Goal: Information Seeking & Learning: Learn about a topic

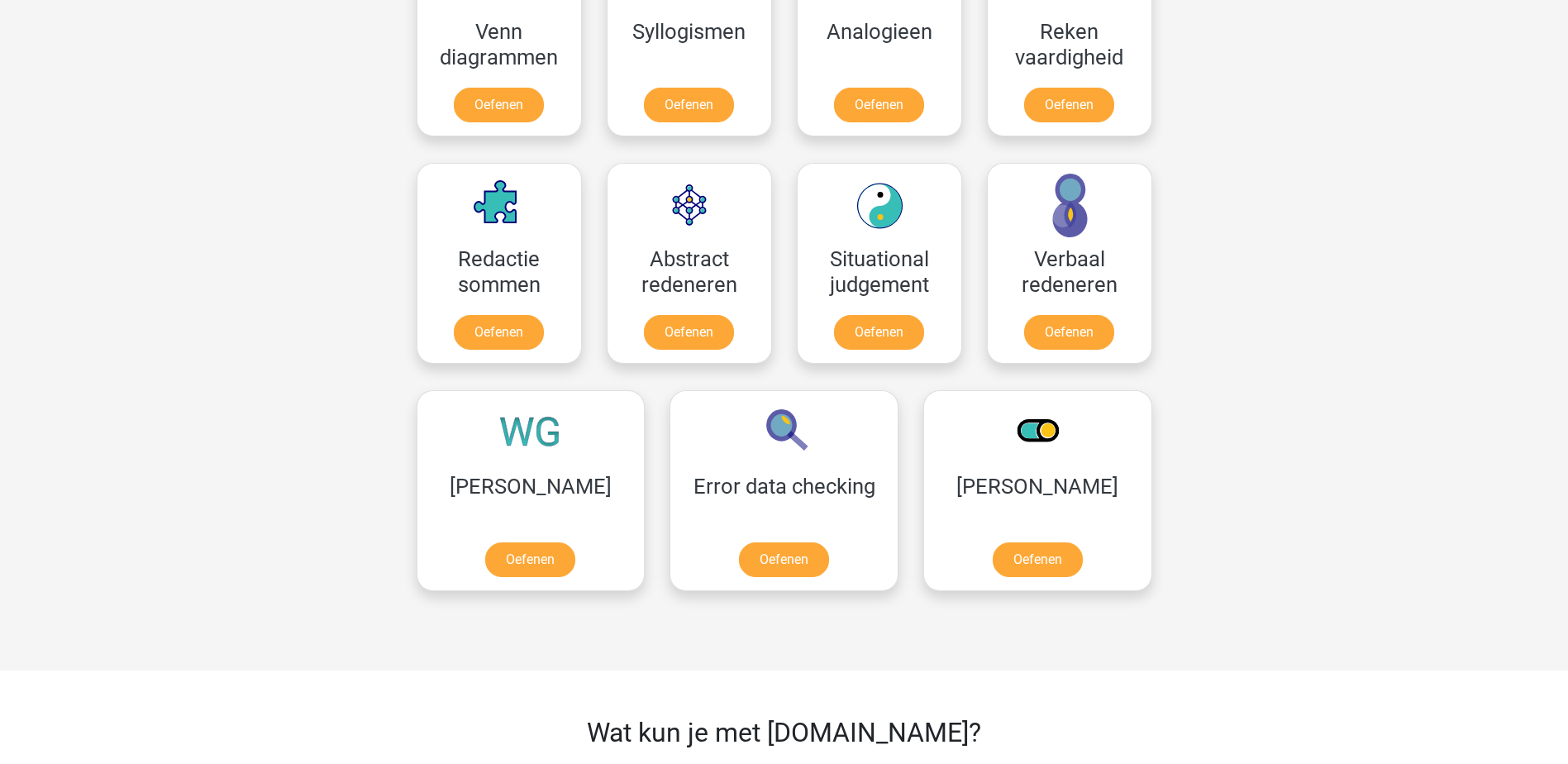
scroll to position [1075, 0]
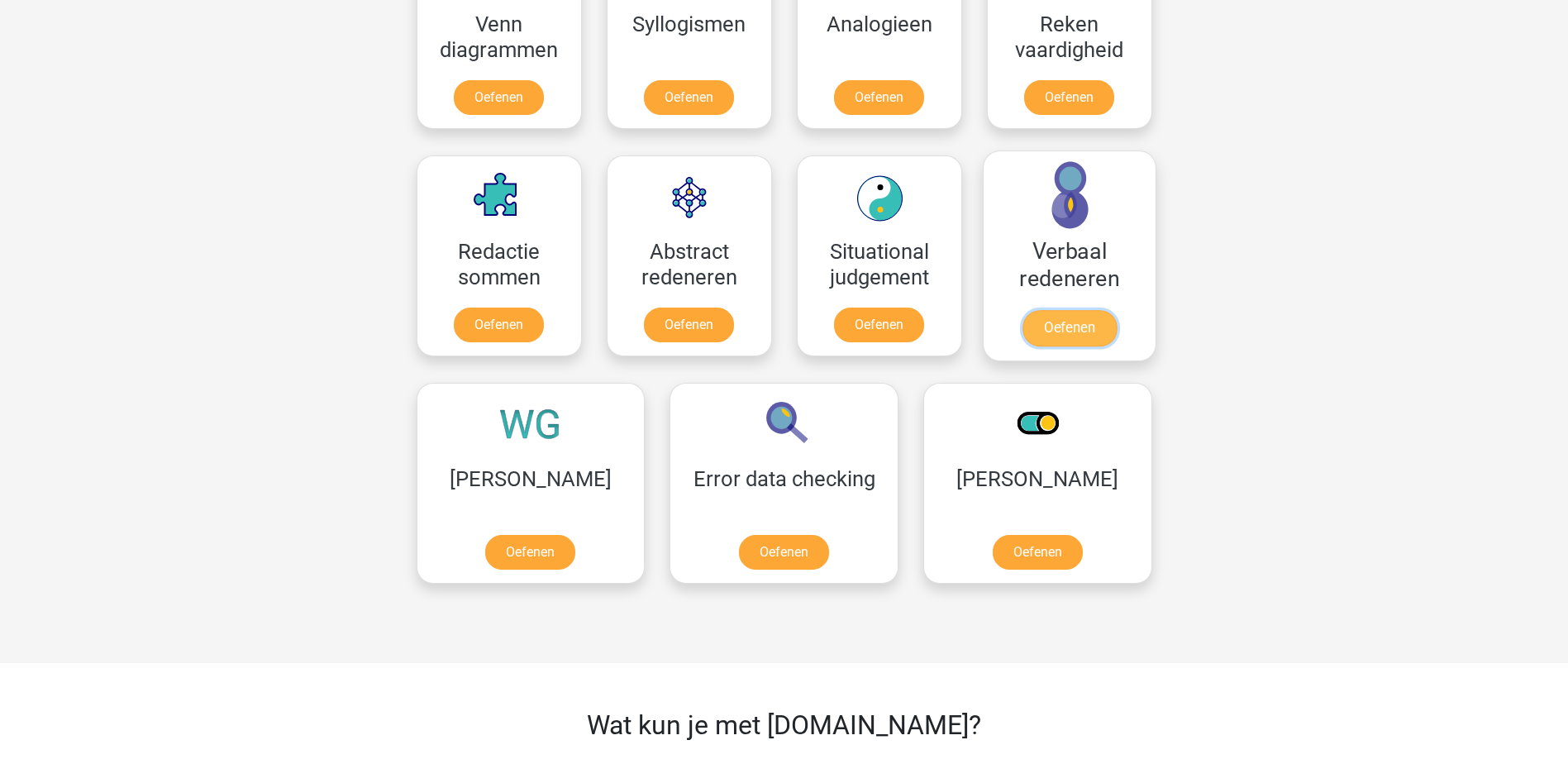
click at [1082, 327] on link "Oefenen" at bounding box center [1069, 328] width 94 height 36
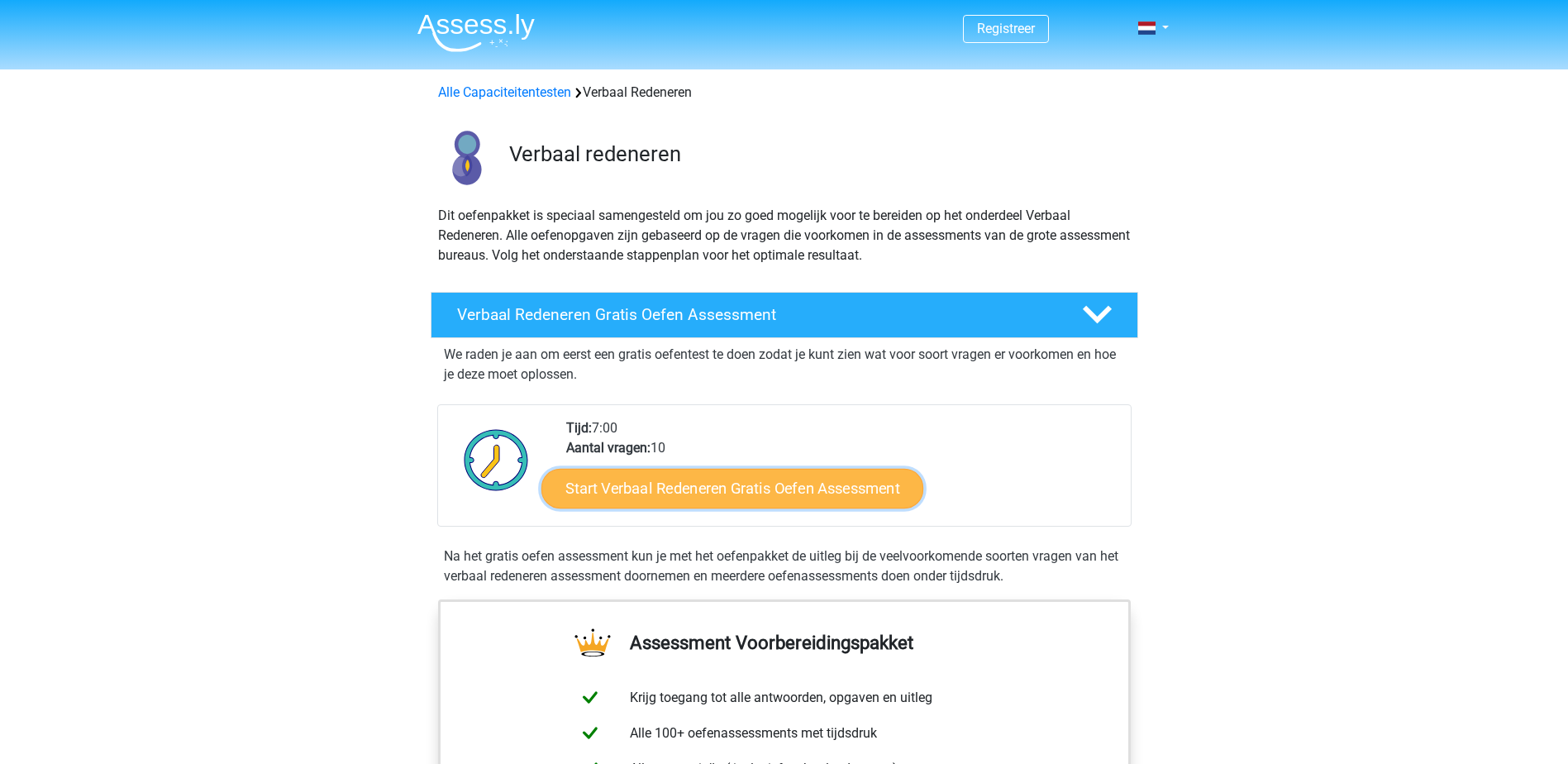
click at [769, 490] on link "Start Verbaal Redeneren Gratis Oefen Assessment" at bounding box center [732, 488] width 382 height 40
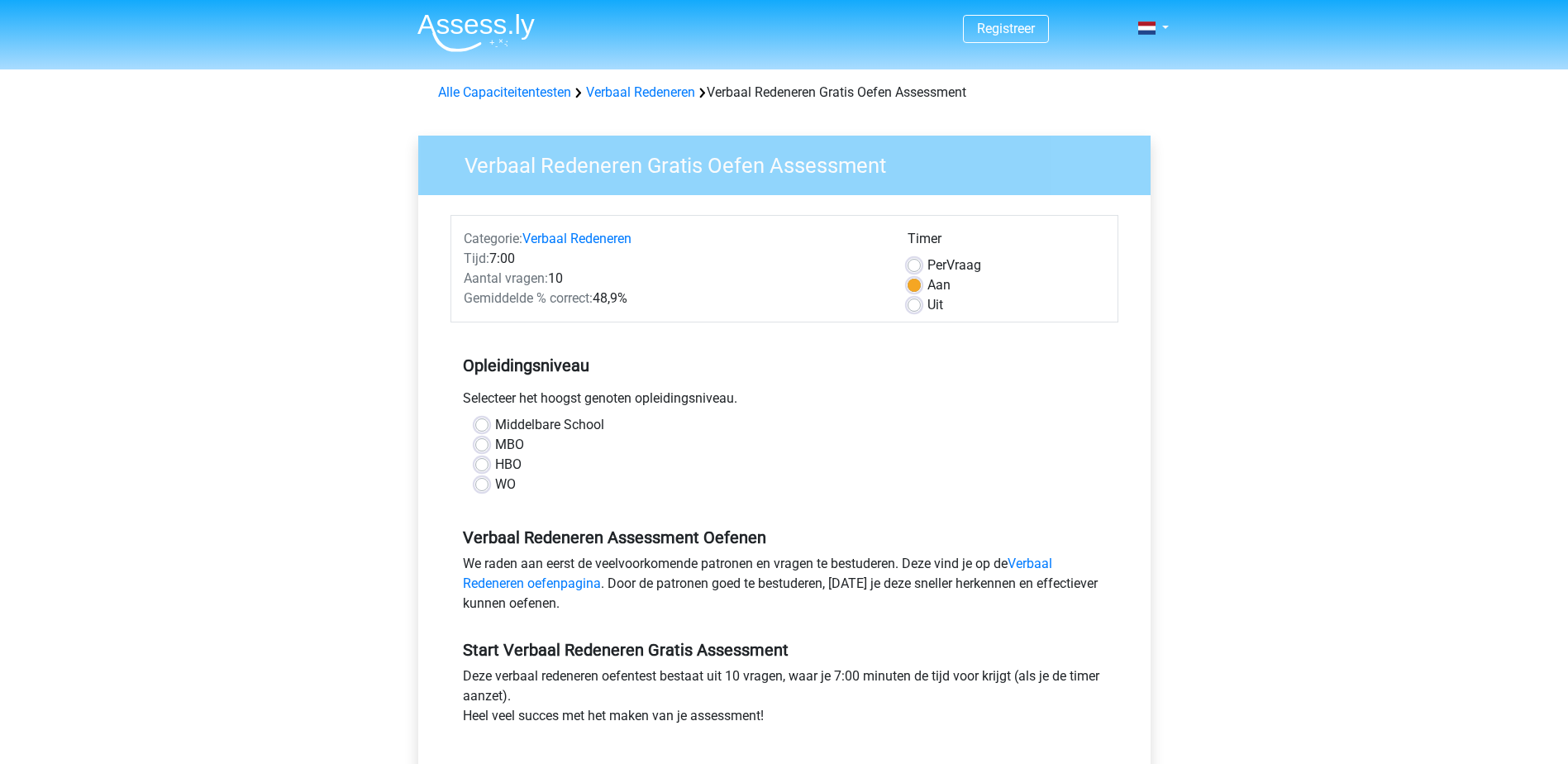
click at [495, 465] on label "HBO" at bounding box center [508, 464] width 27 height 19
click at [483, 465] on input "HBO" at bounding box center [481, 463] width 13 height 17
radio input "true"
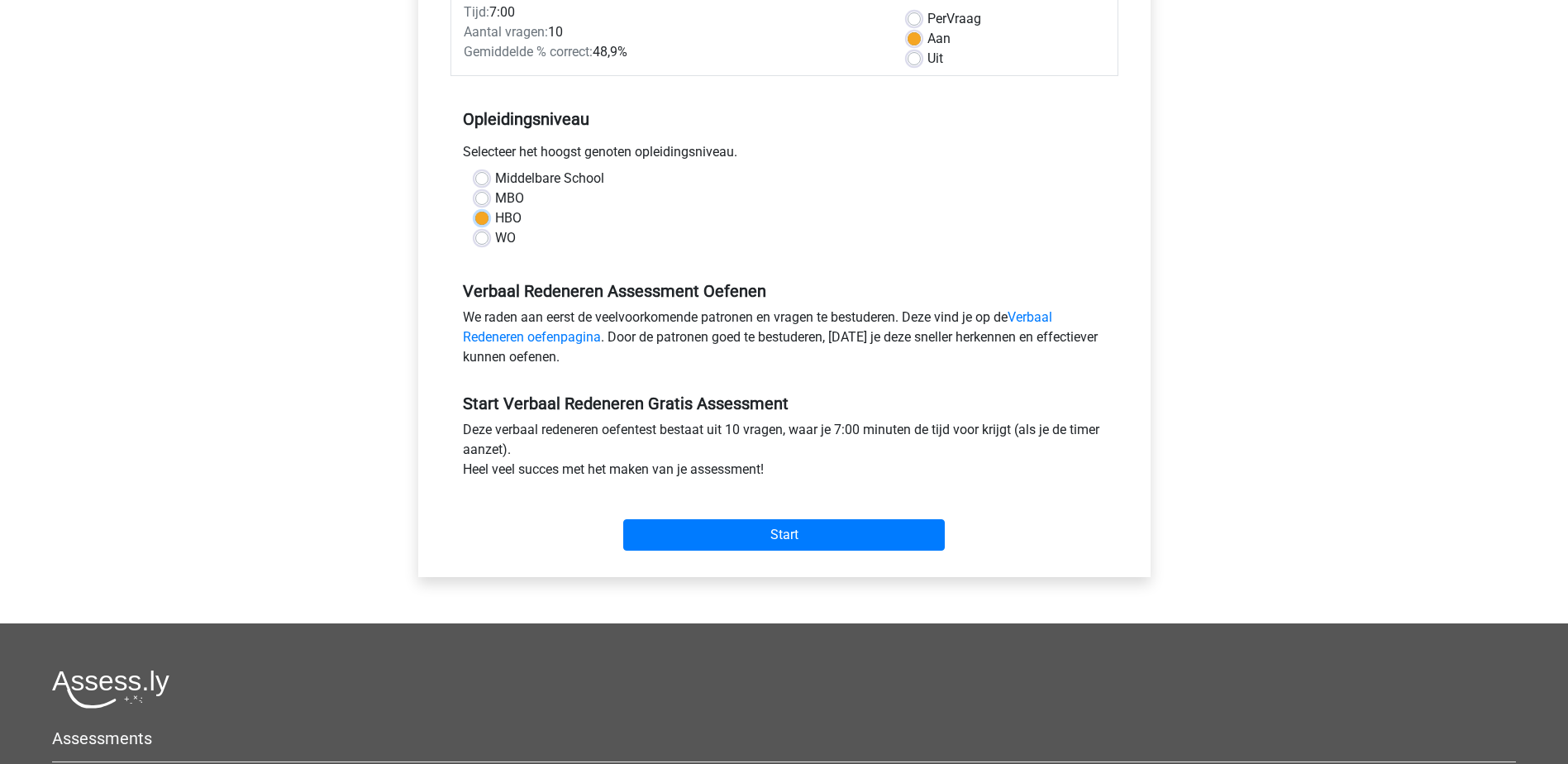
scroll to position [248, 0]
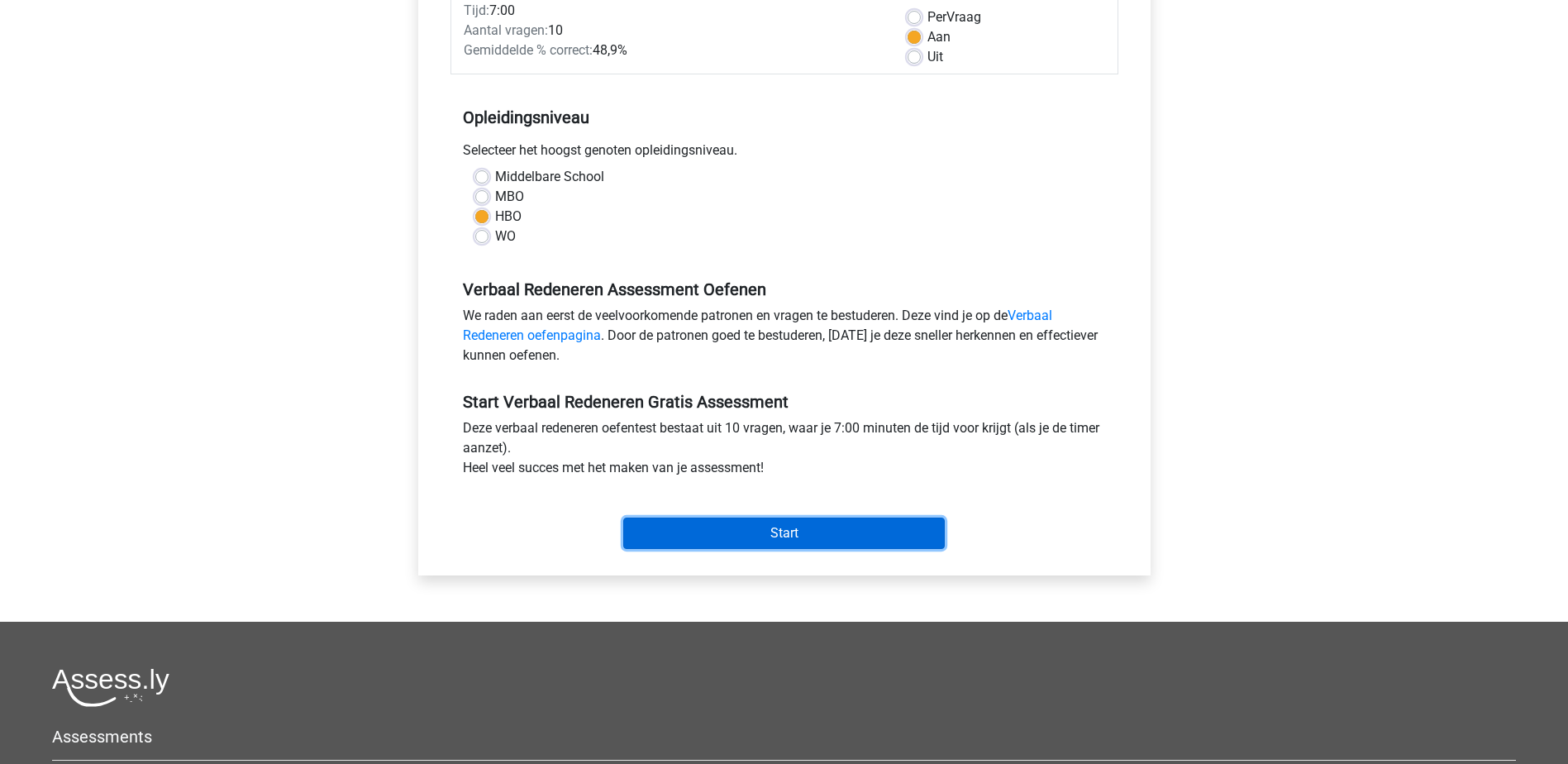
click at [853, 532] on input "Start" at bounding box center [783, 533] width 321 height 31
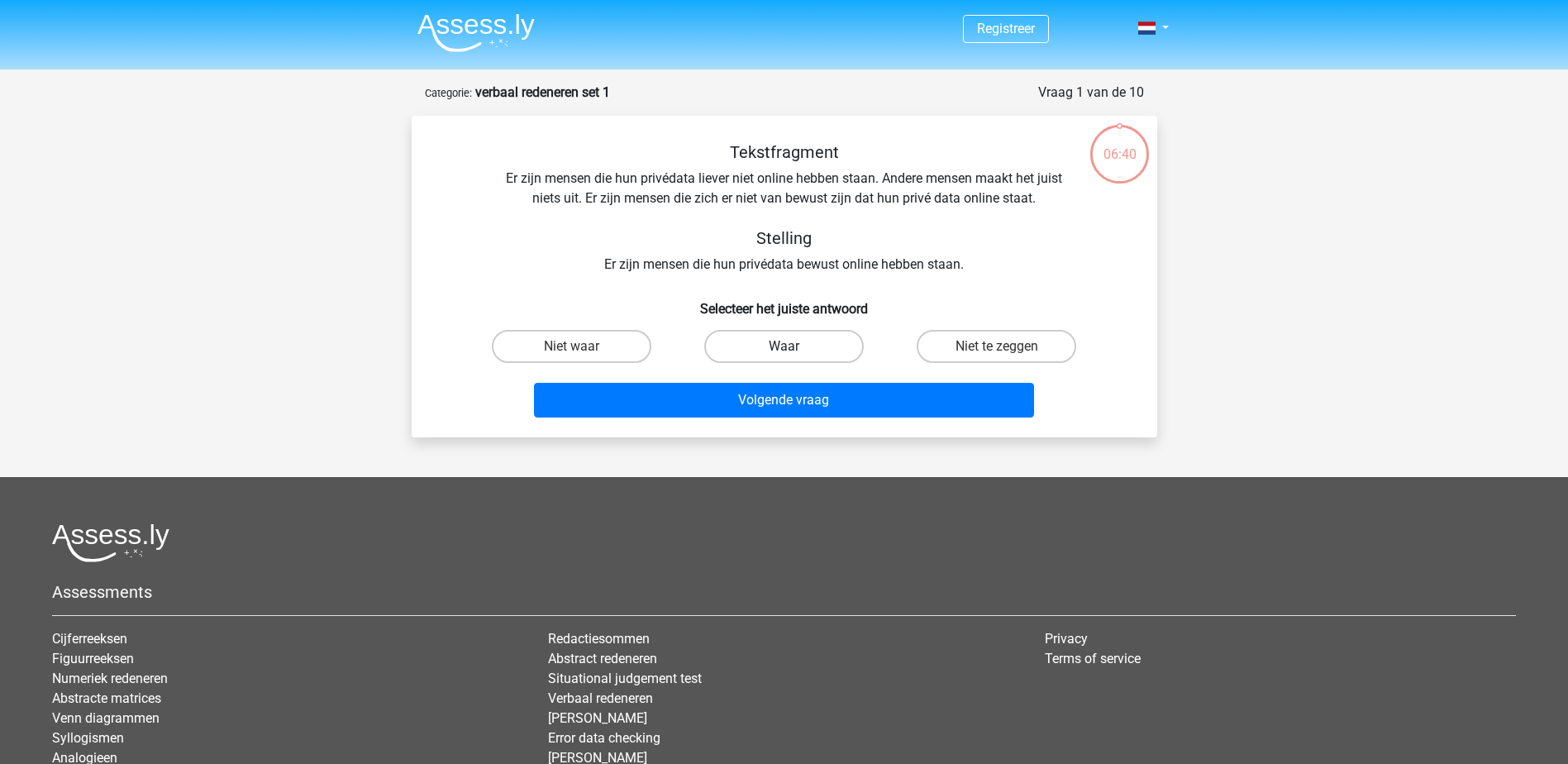
click at [779, 348] on label "Waar" at bounding box center [784, 346] width 159 height 33
click at [784, 348] on input "Waar" at bounding box center [790, 352] width 11 height 11
radio input "true"
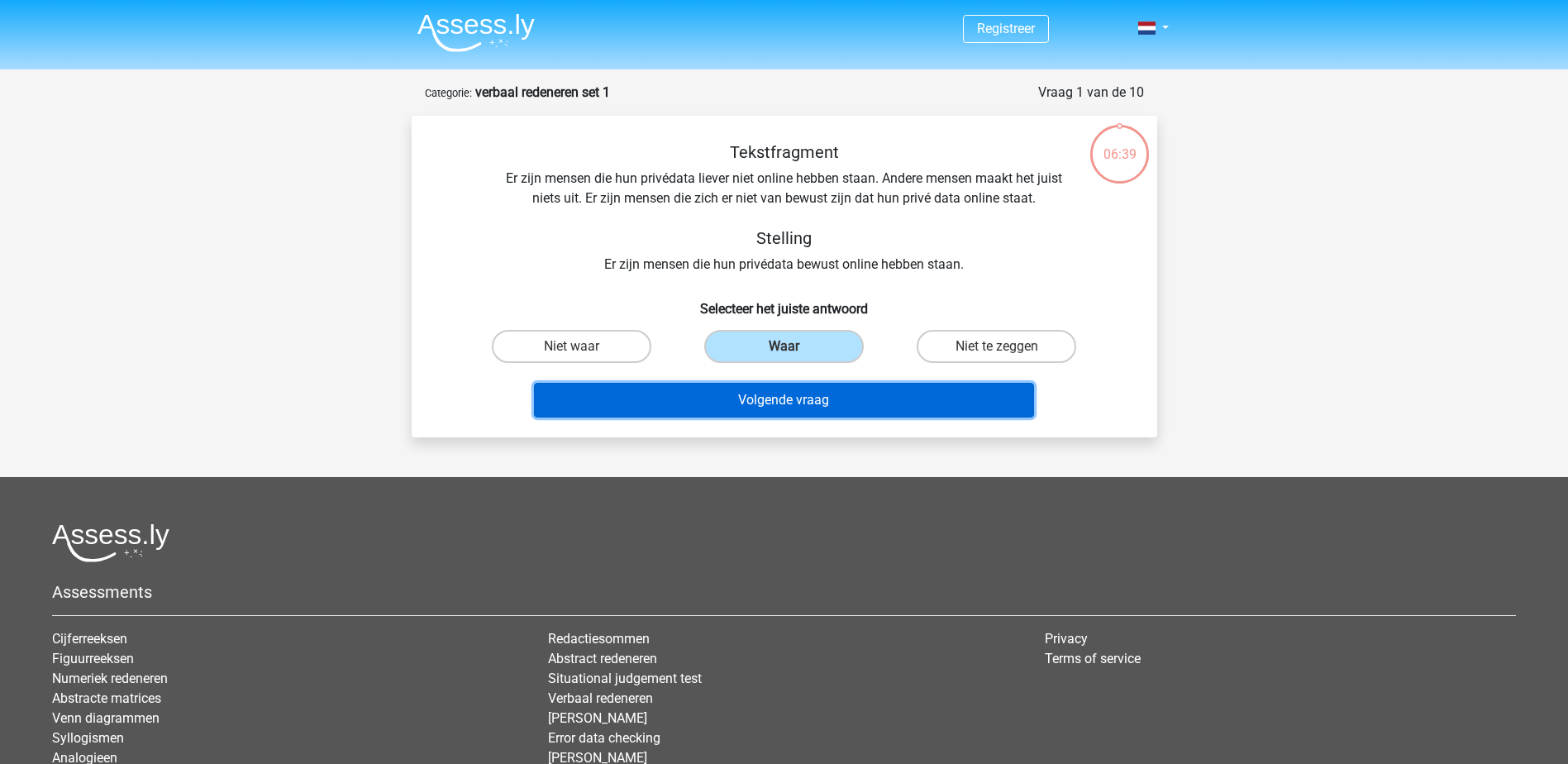
click at [790, 406] on button "Volgende vraag" at bounding box center [784, 400] width 500 height 35
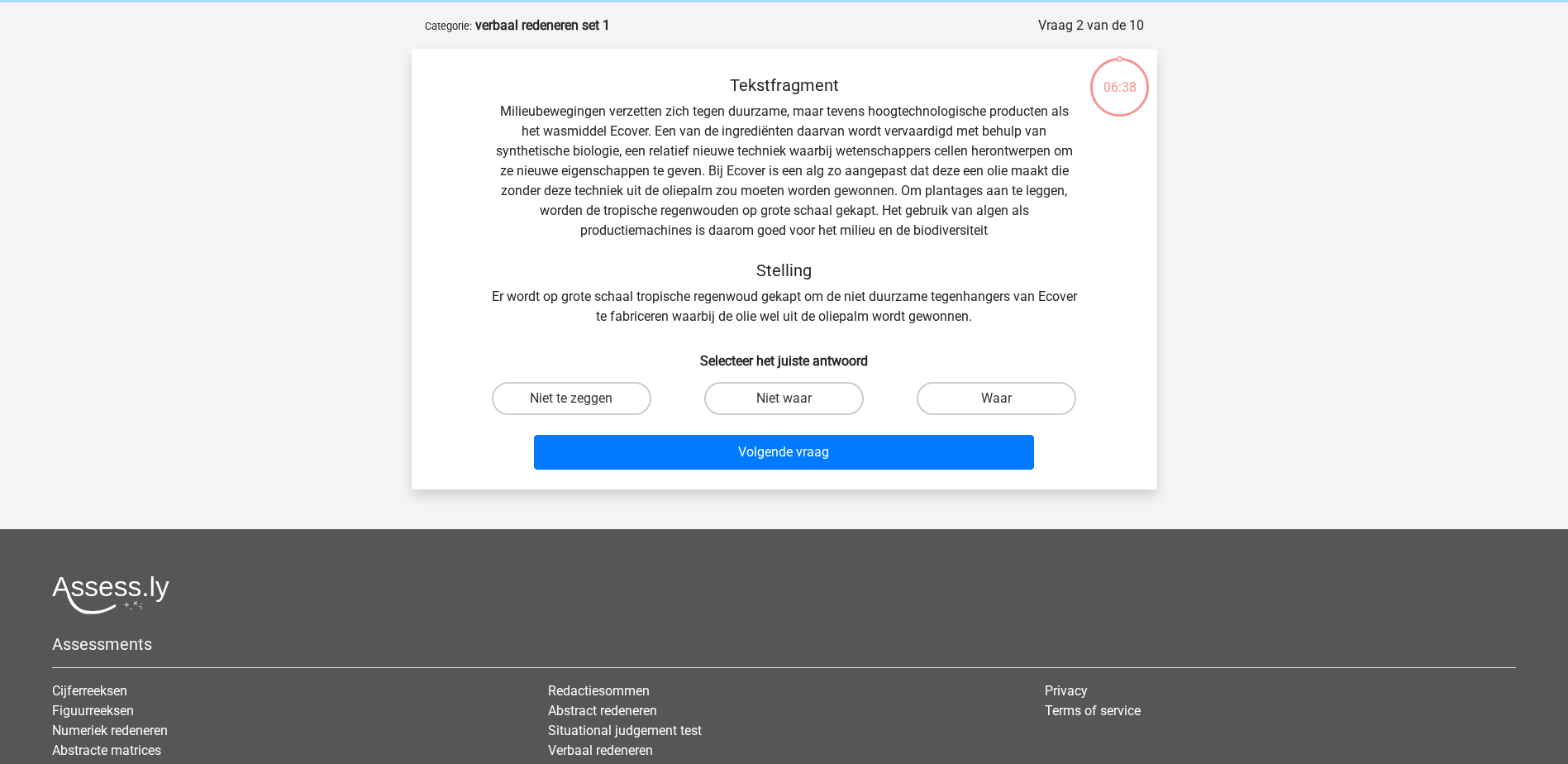
scroll to position [82, 0]
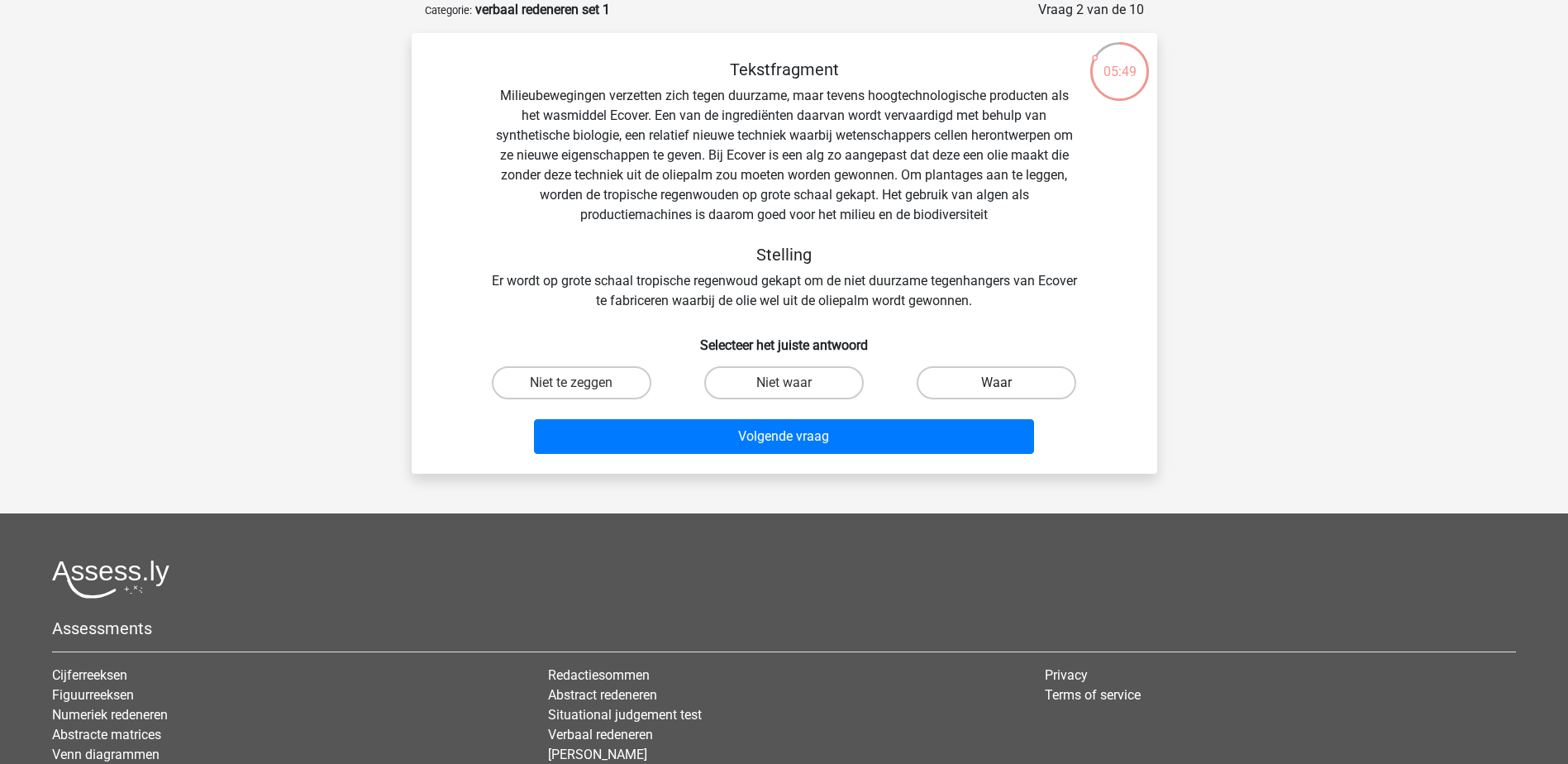
click at [1002, 382] on label "Waar" at bounding box center [996, 383] width 159 height 33
click at [1002, 382] on input "Waar" at bounding box center [1002, 388] width 11 height 11
radio input "true"
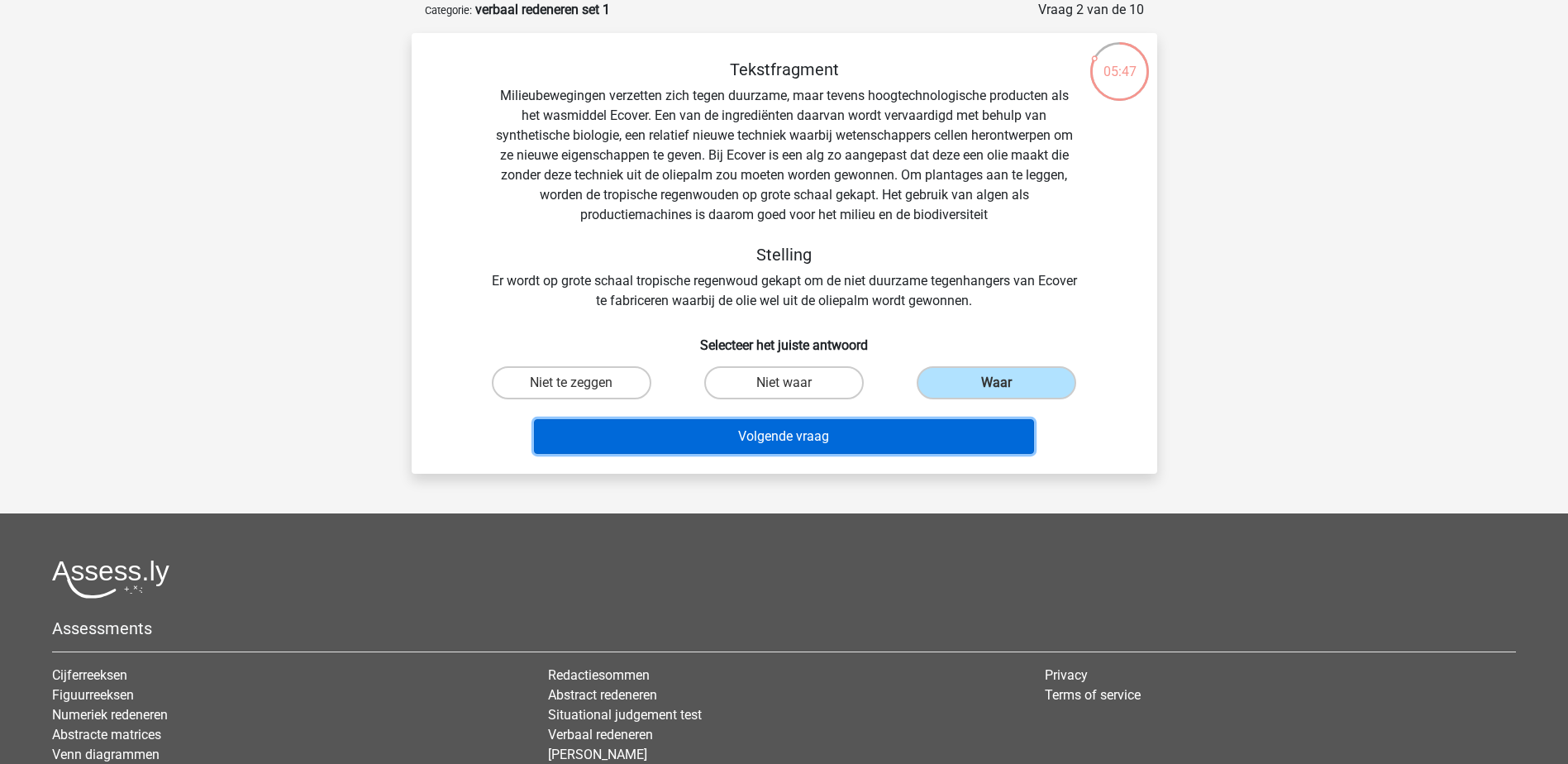
click at [815, 437] on button "Volgende vraag" at bounding box center [784, 437] width 500 height 35
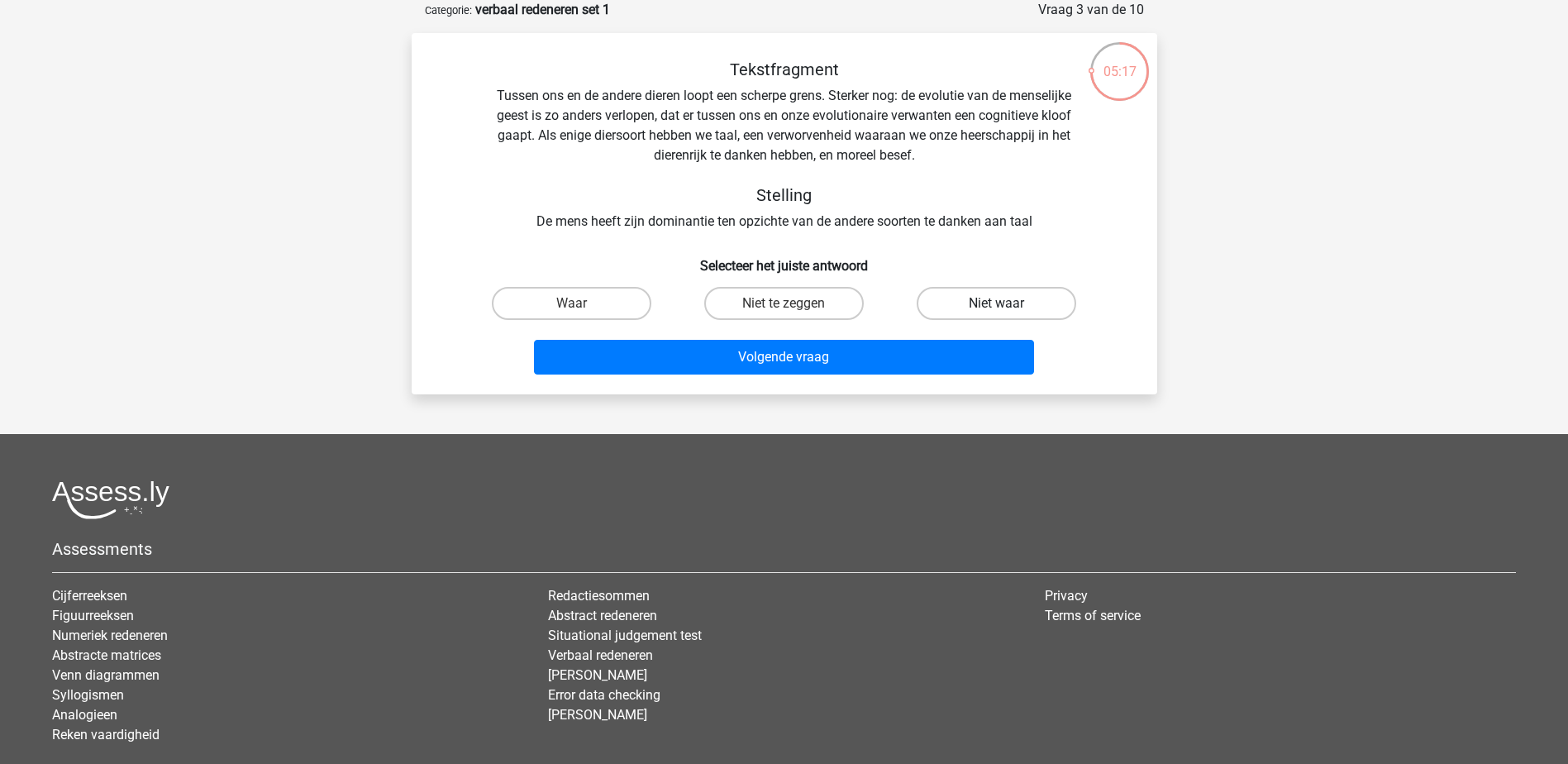
click at [1008, 304] on label "Niet waar" at bounding box center [996, 304] width 159 height 33
click at [1008, 304] on input "Niet waar" at bounding box center [1002, 309] width 11 height 11
radio input "true"
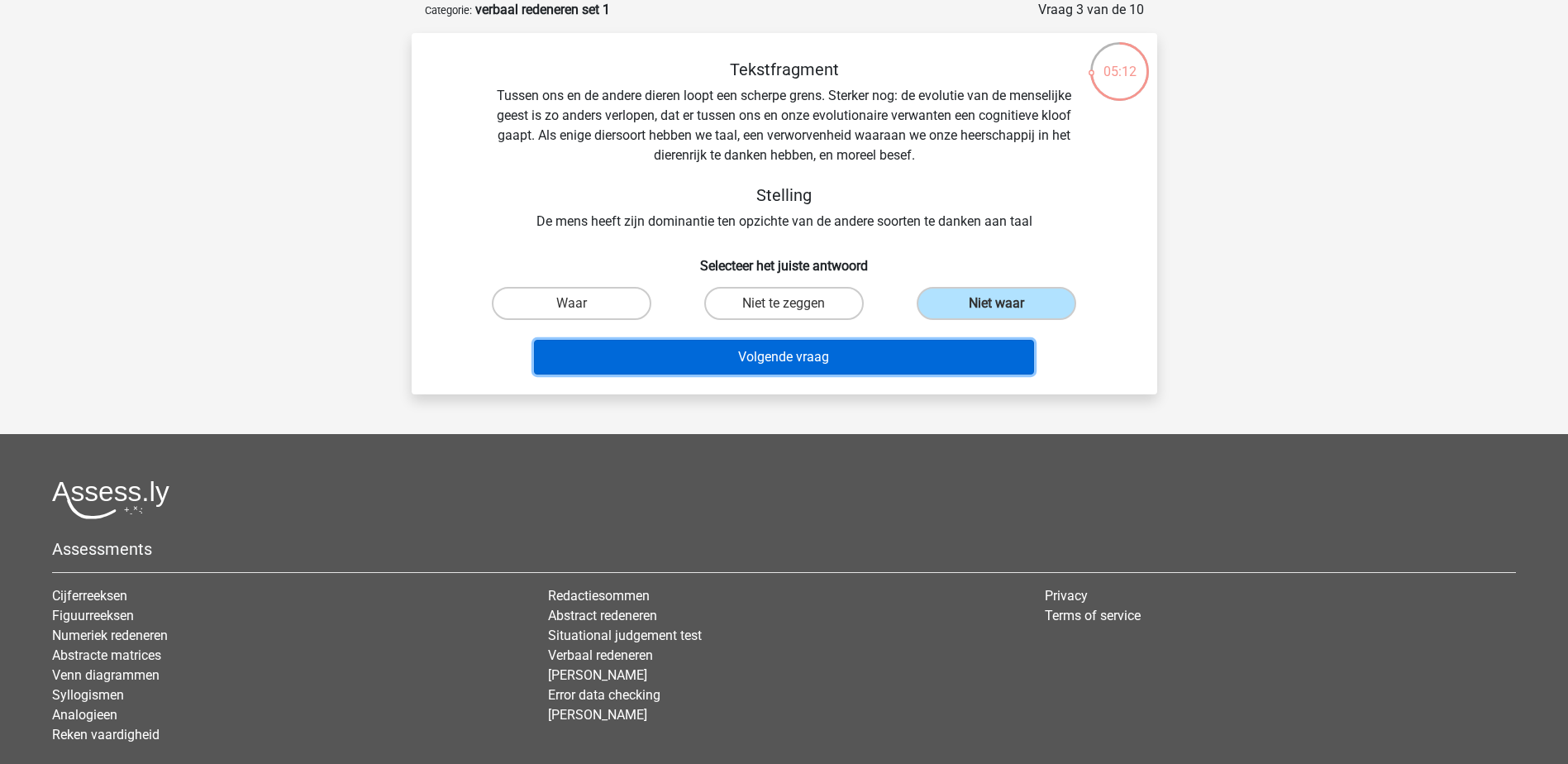
click at [846, 355] on button "Volgende vraag" at bounding box center [784, 357] width 500 height 35
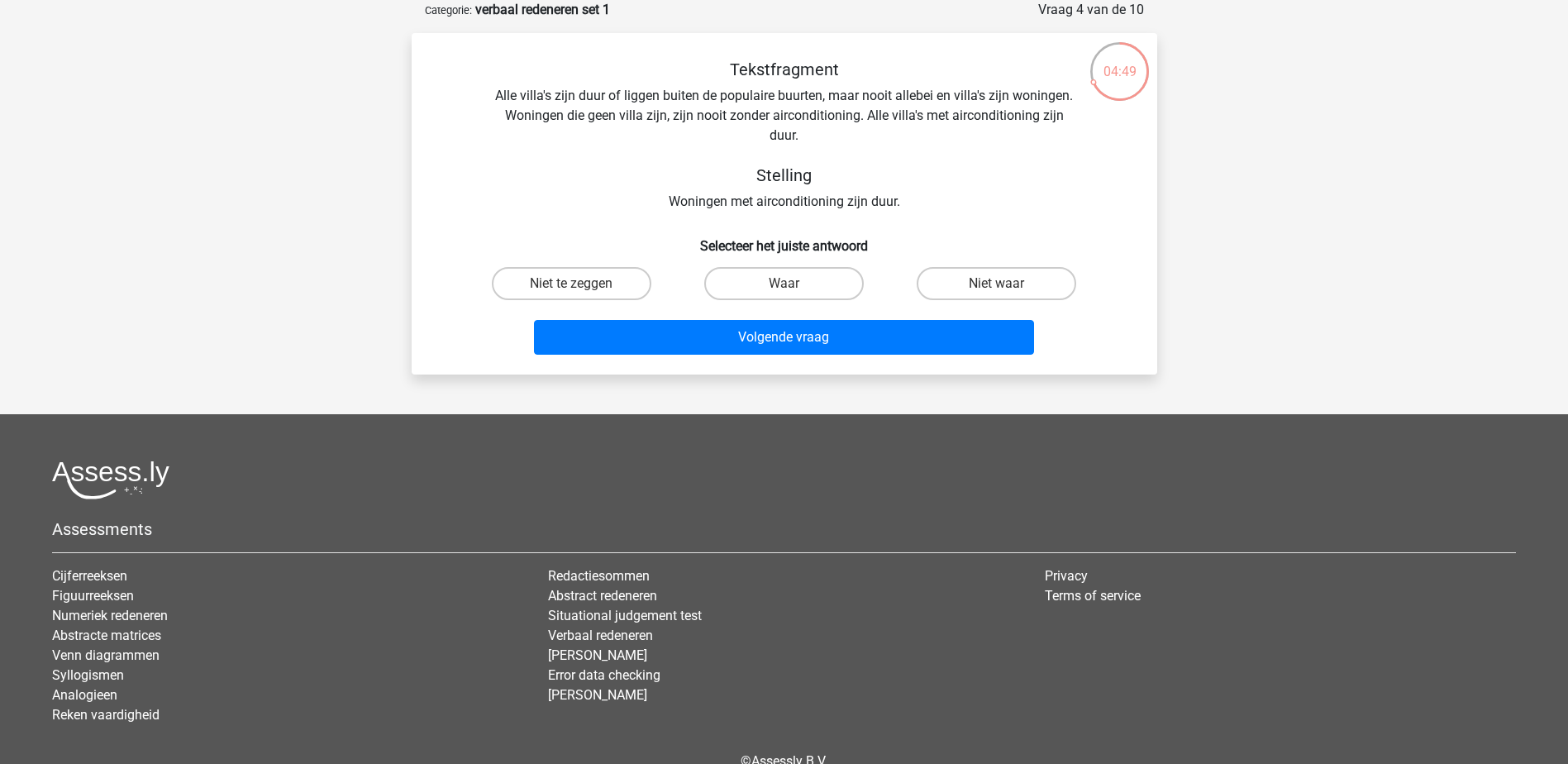
click at [788, 291] on input "Waar" at bounding box center [790, 289] width 11 height 11
radio input "true"
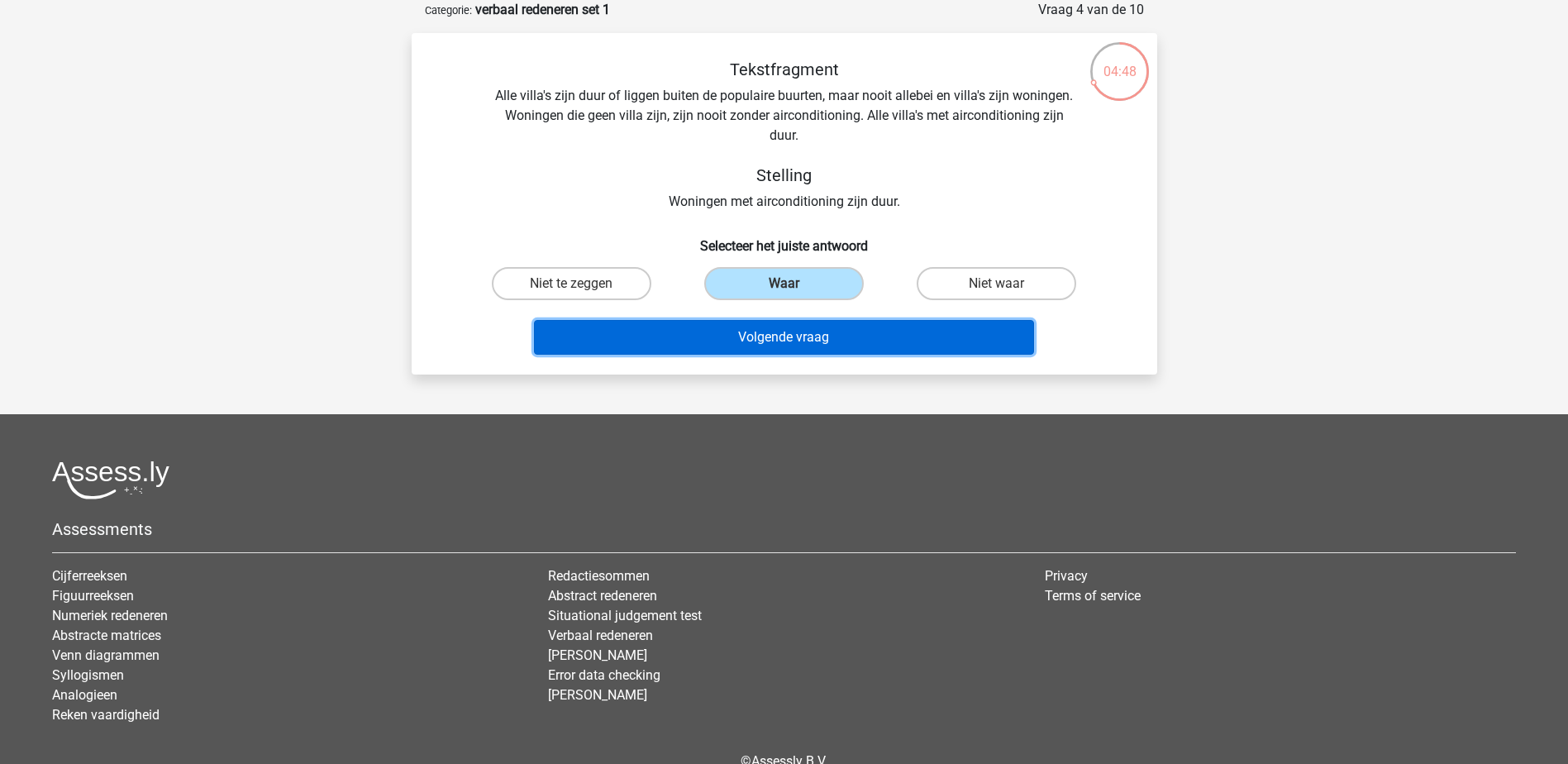
click at [792, 340] on button "Volgende vraag" at bounding box center [784, 338] width 500 height 35
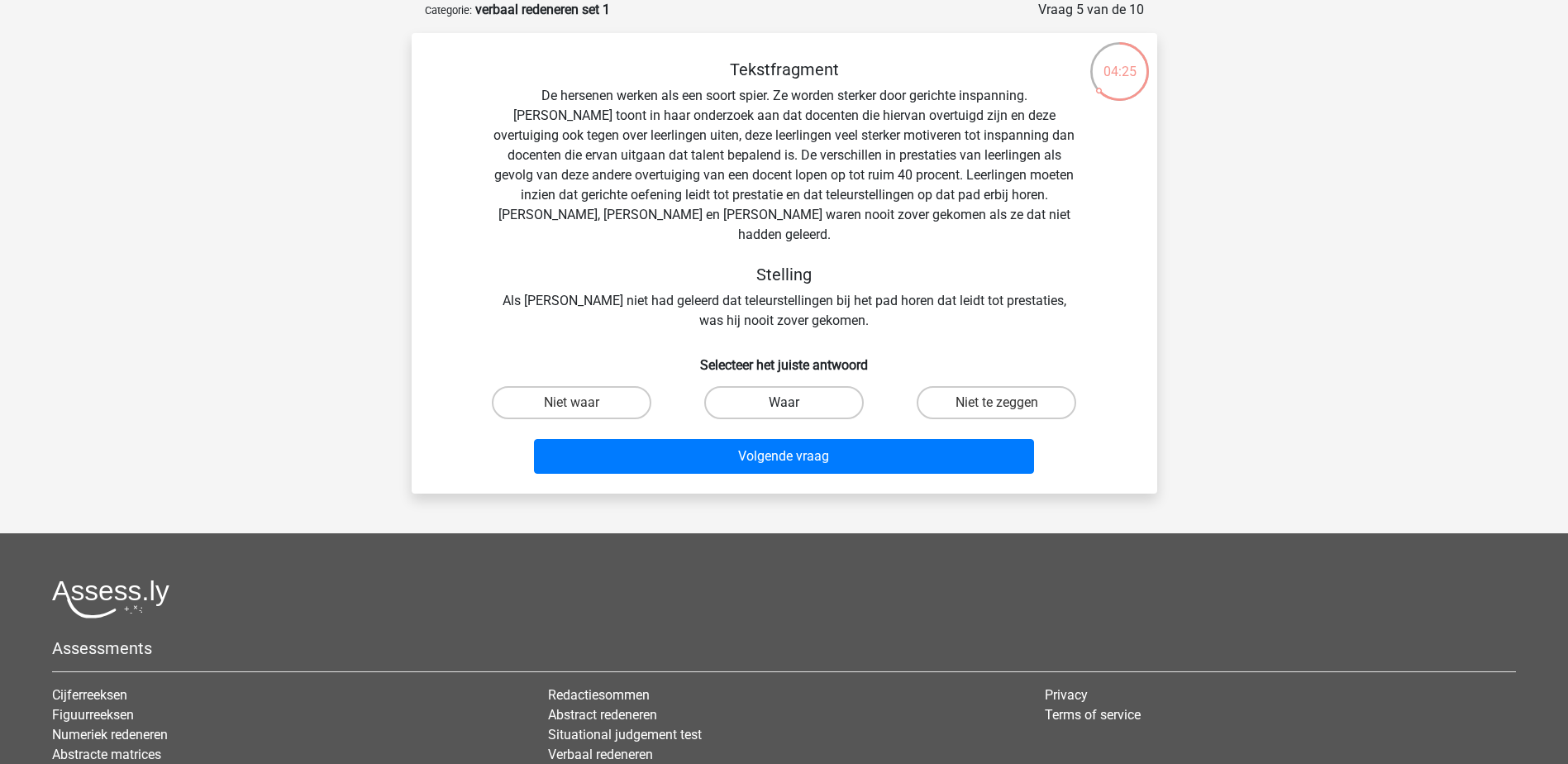
click at [796, 386] on label "Waar" at bounding box center [784, 403] width 159 height 33
click at [794, 403] on input "Waar" at bounding box center [790, 408] width 11 height 11
radio input "true"
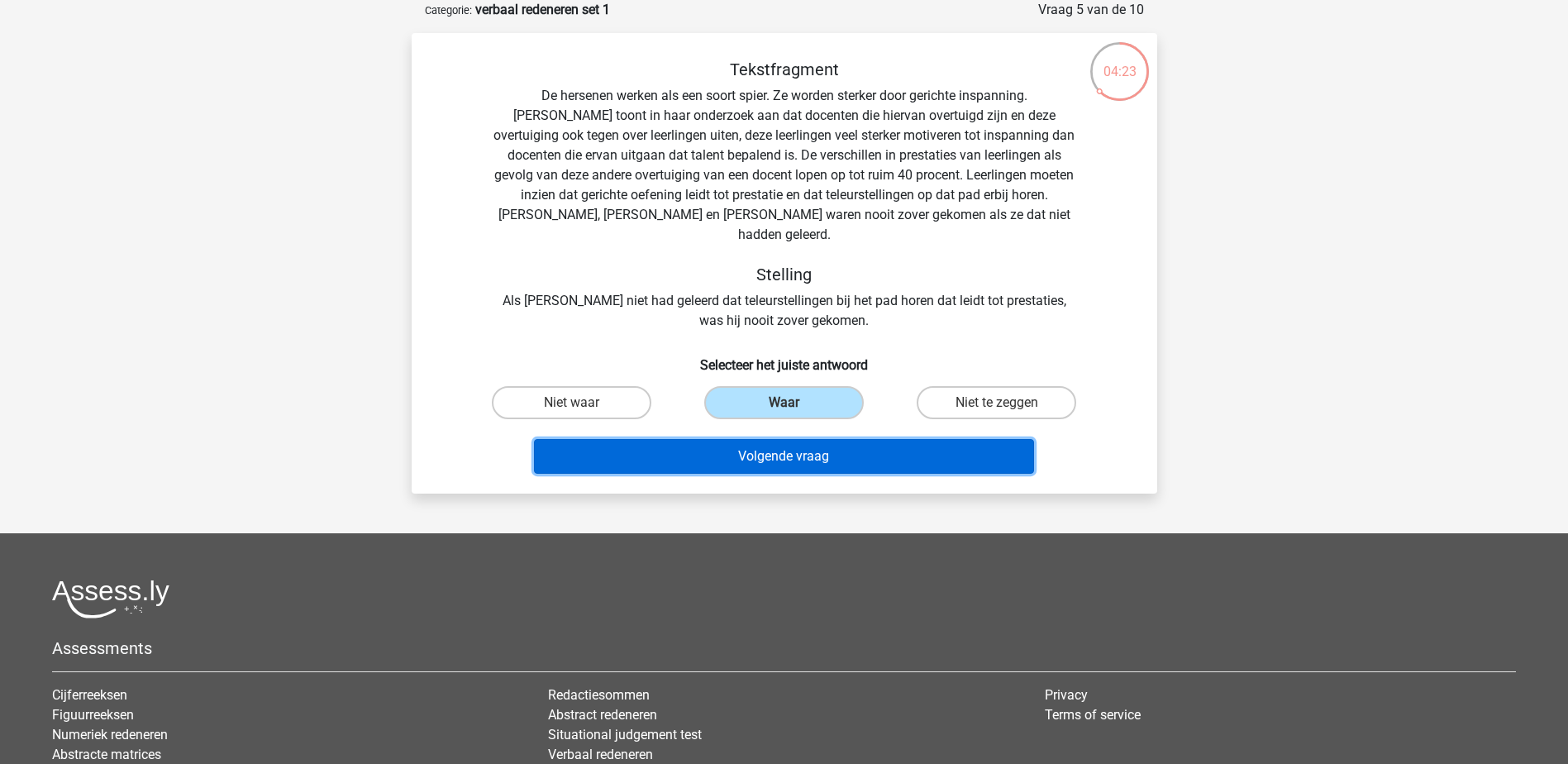
click at [786, 442] on button "Volgende vraag" at bounding box center [784, 457] width 500 height 35
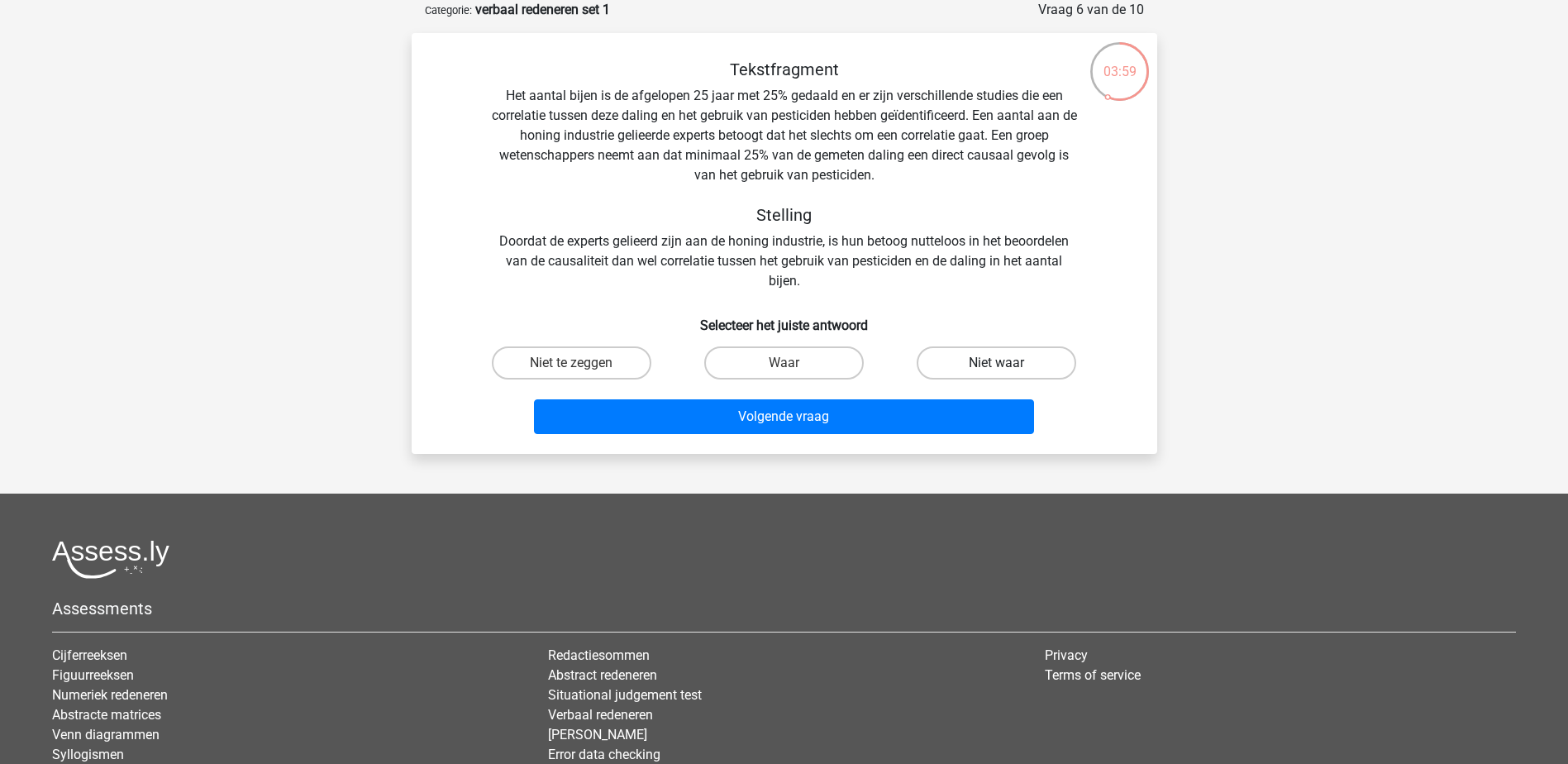
click at [1027, 366] on label "Niet waar" at bounding box center [996, 363] width 159 height 33
click at [1008, 366] on input "Niet waar" at bounding box center [1002, 369] width 11 height 11
radio input "true"
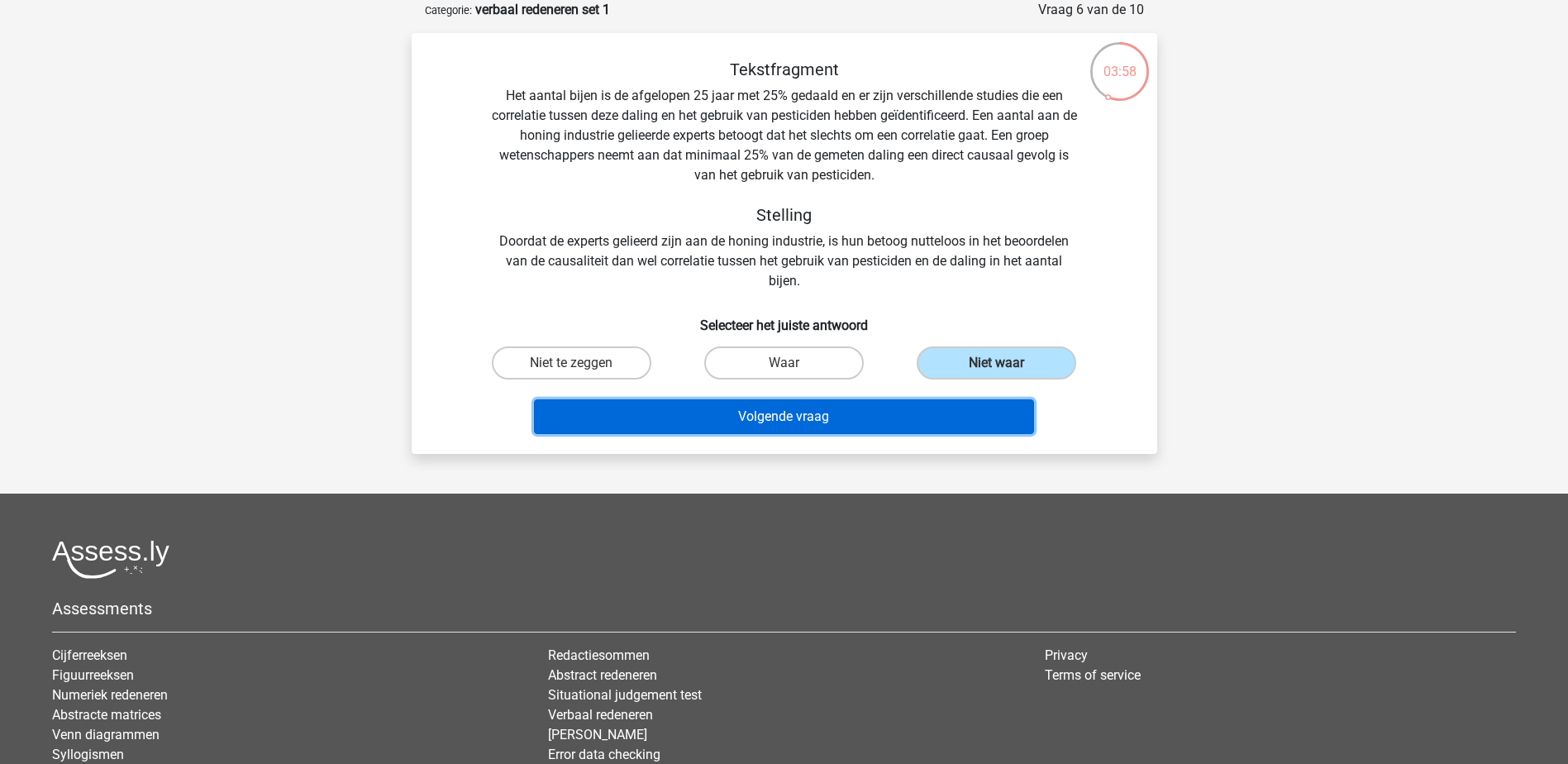
click at [777, 413] on button "Volgende vraag" at bounding box center [784, 417] width 500 height 35
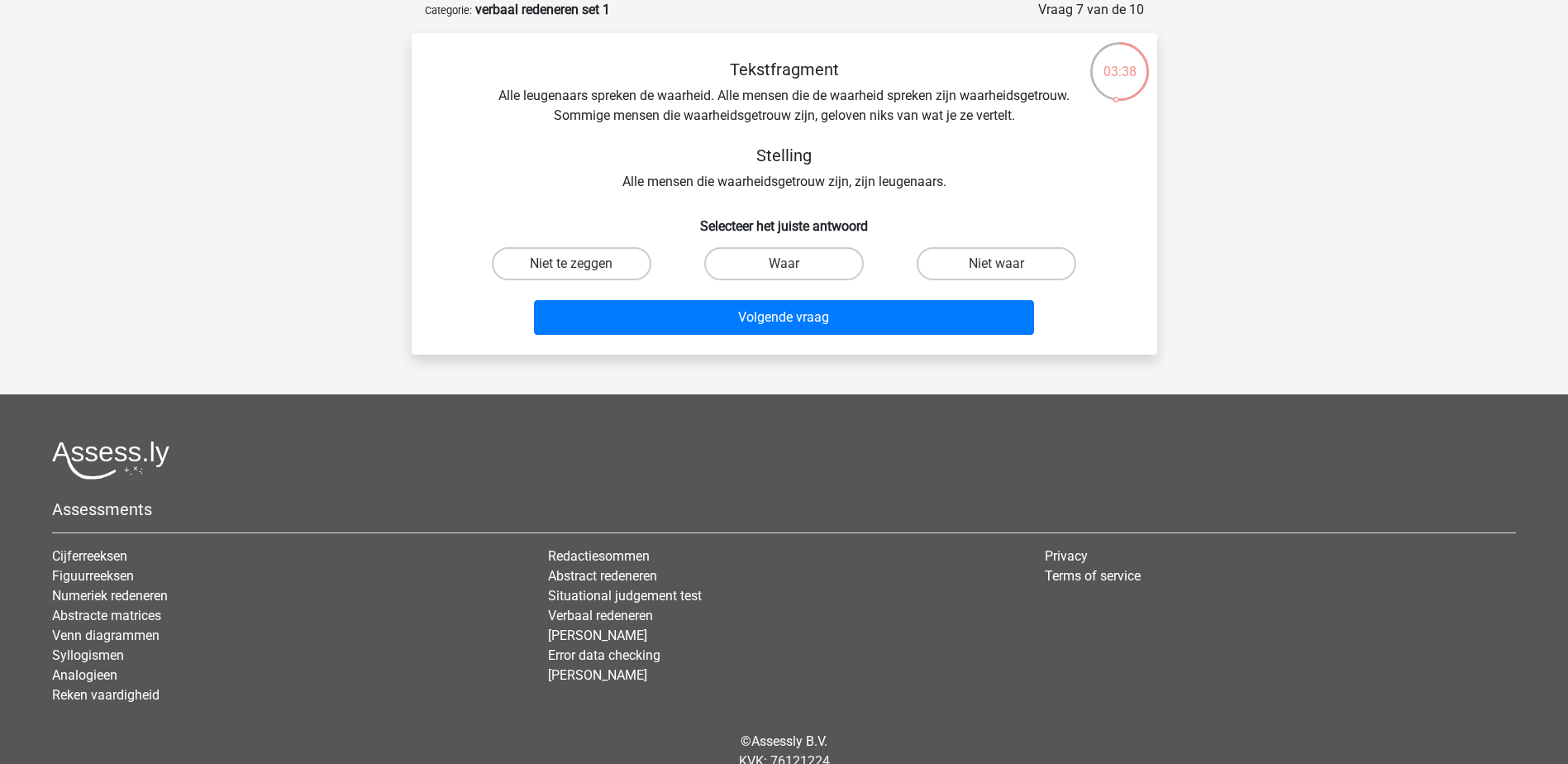
click at [1003, 266] on input "Niet waar" at bounding box center [1002, 269] width 11 height 11
radio input "true"
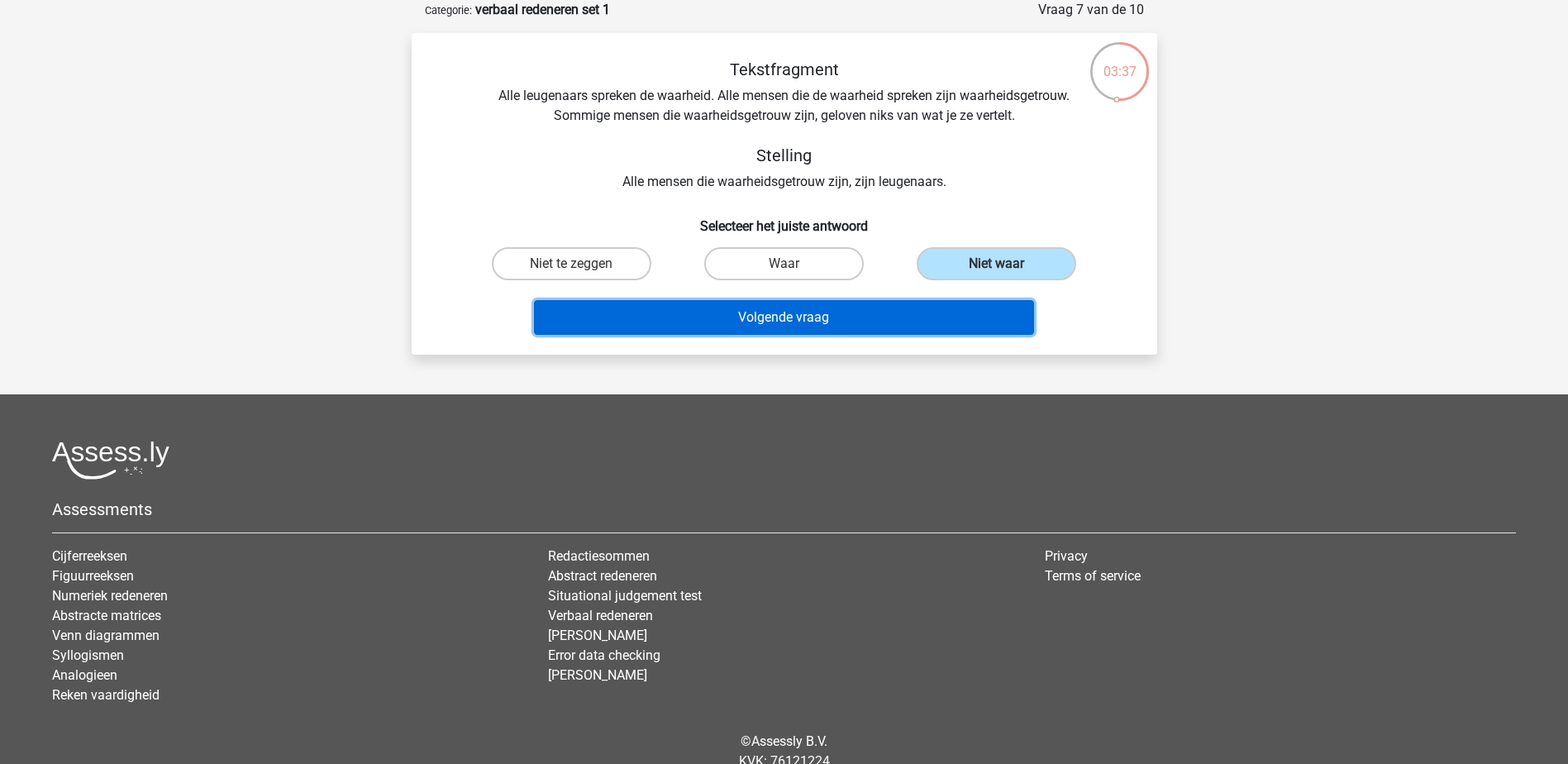
click at [846, 313] on button "Volgende vraag" at bounding box center [784, 318] width 500 height 35
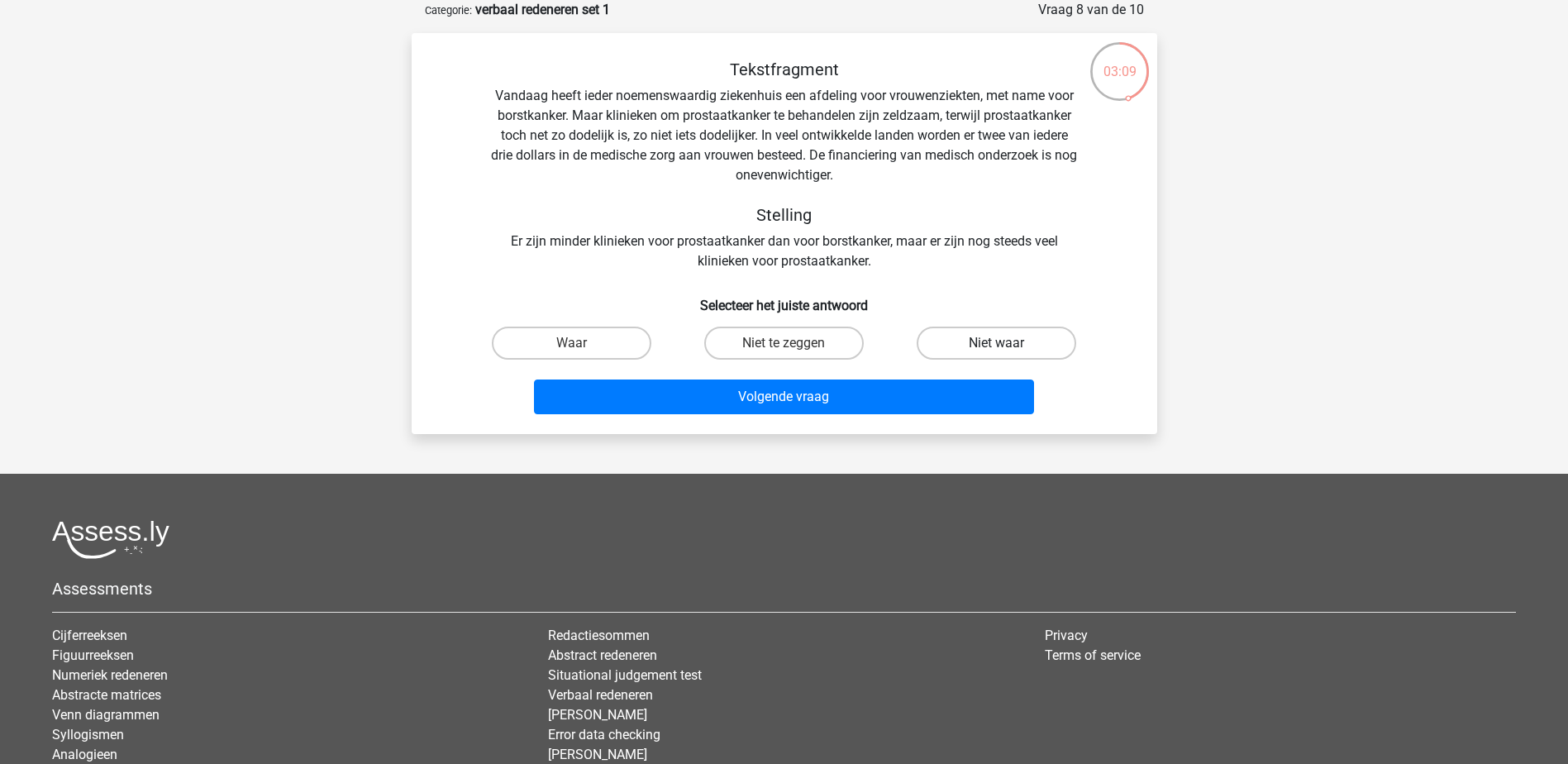
click at [977, 344] on label "Niet waar" at bounding box center [996, 344] width 159 height 33
click at [997, 344] on input "Niet waar" at bounding box center [1002, 349] width 11 height 11
radio input "true"
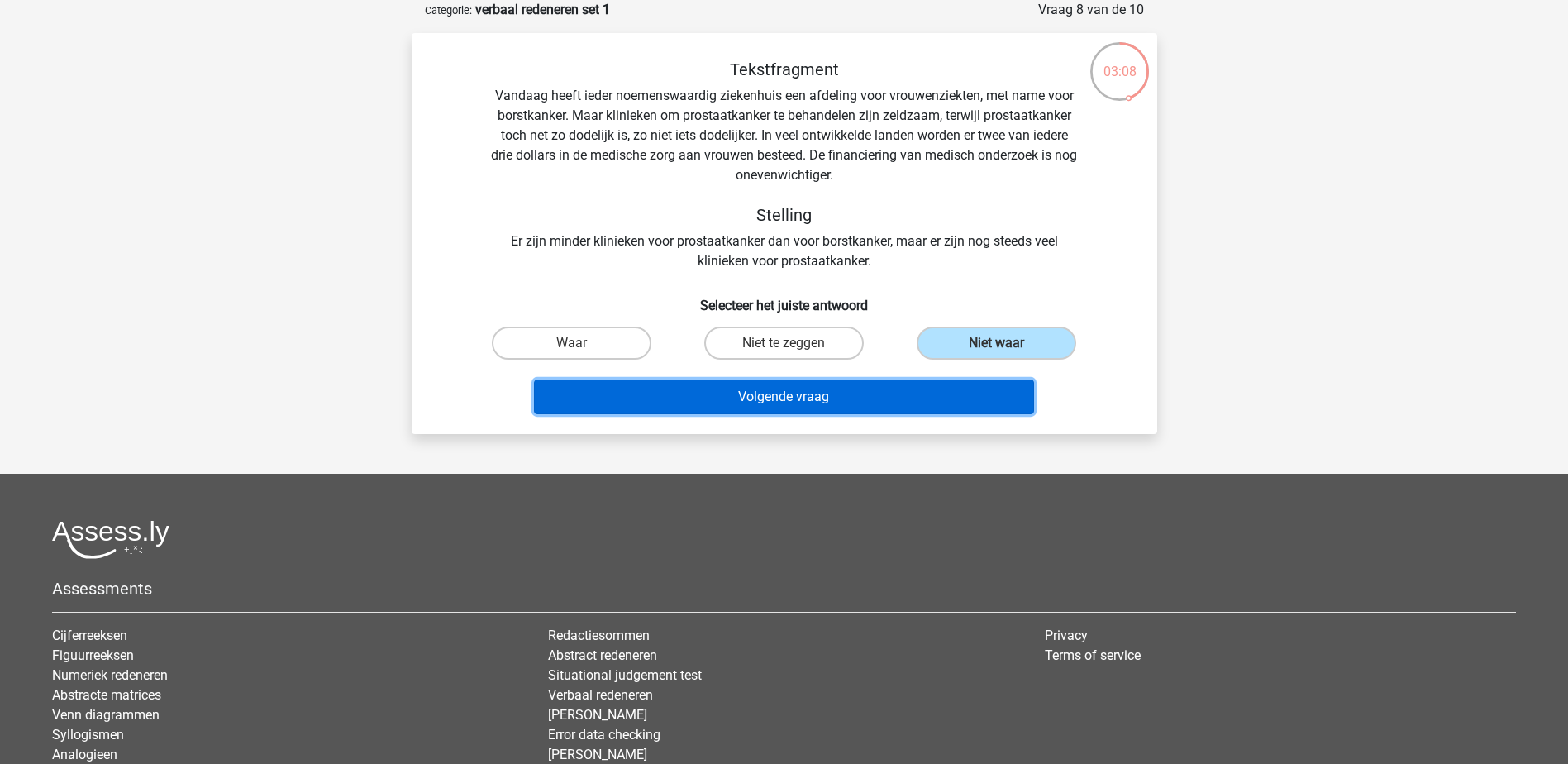
click at [869, 396] on button "Volgende vraag" at bounding box center [784, 397] width 500 height 35
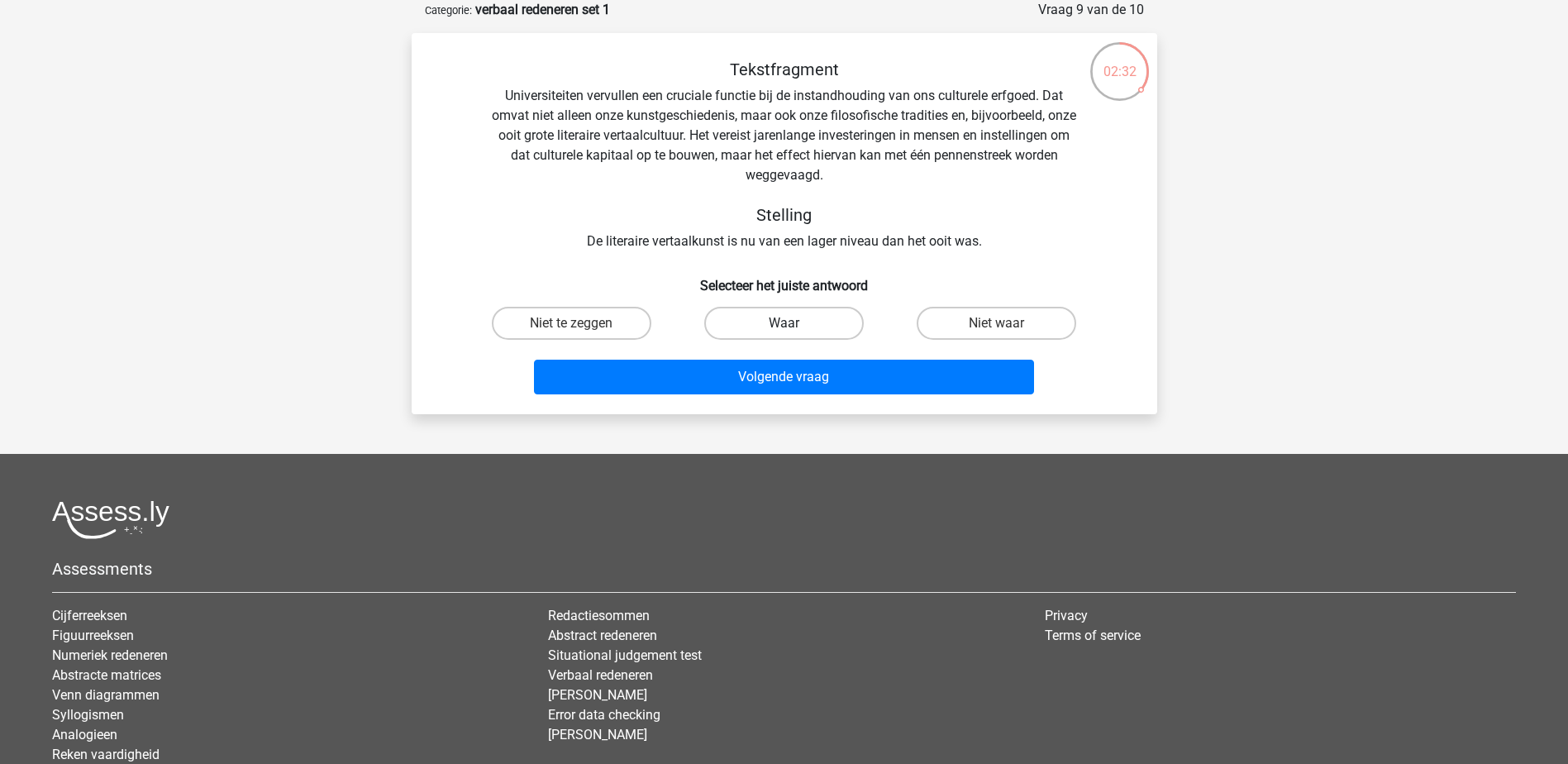
click at [778, 327] on label "Waar" at bounding box center [784, 323] width 159 height 33
click at [784, 327] on input "Waar" at bounding box center [790, 329] width 11 height 11
radio input "true"
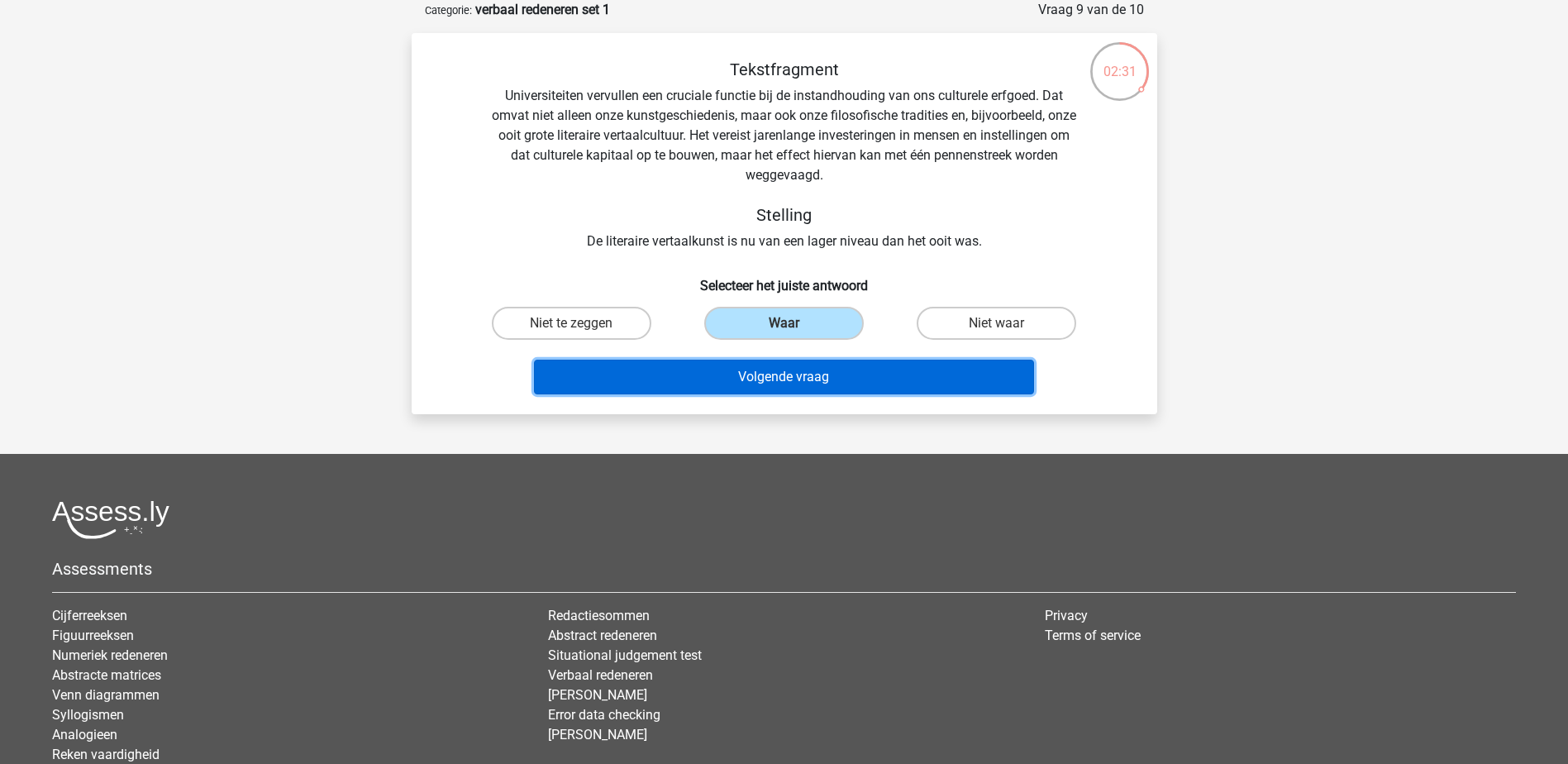
click at [781, 383] on button "Volgende vraag" at bounding box center [784, 377] width 500 height 35
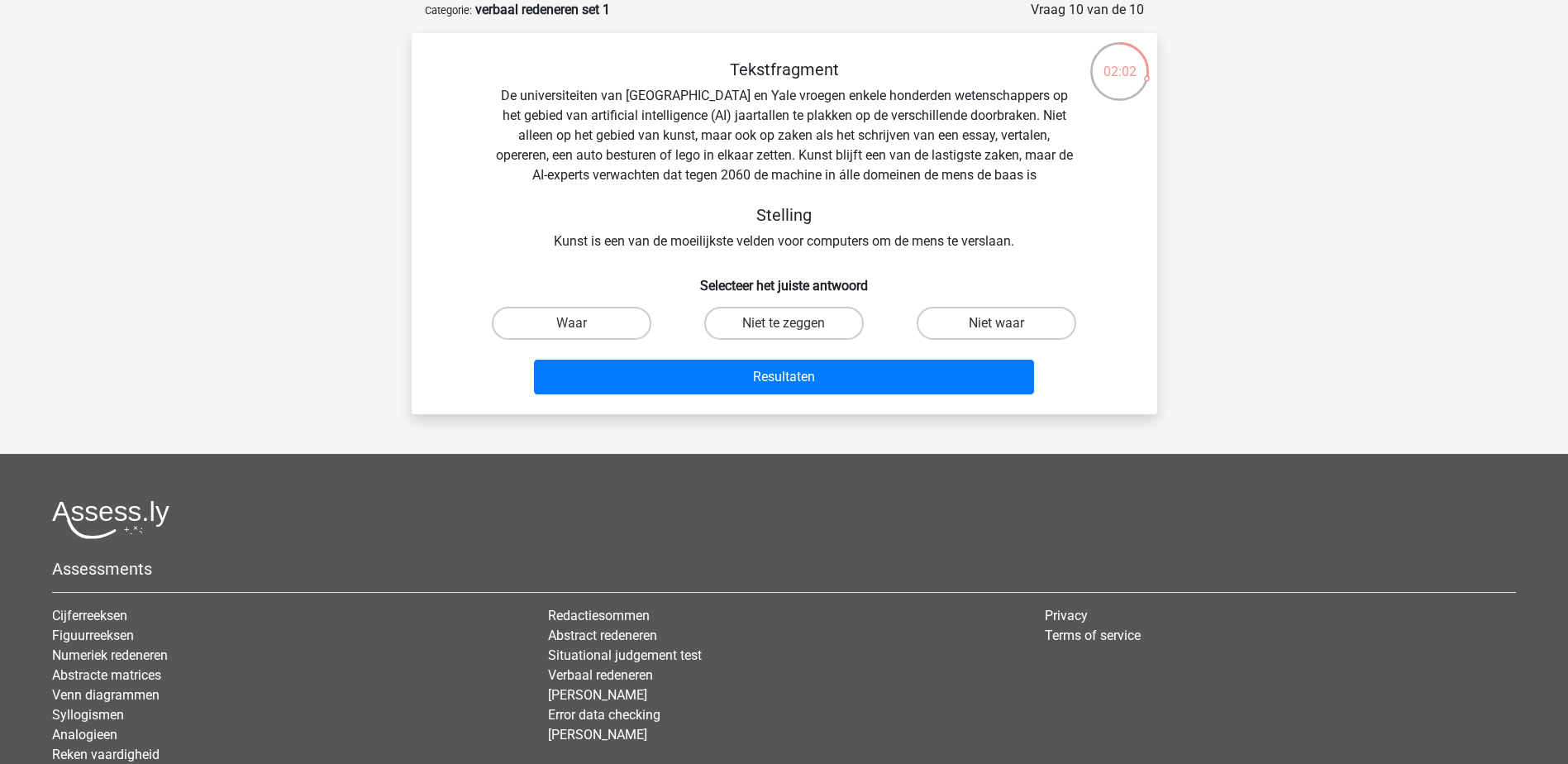
click at [1001, 324] on input "Niet waar" at bounding box center [1002, 329] width 11 height 11
radio input "true"
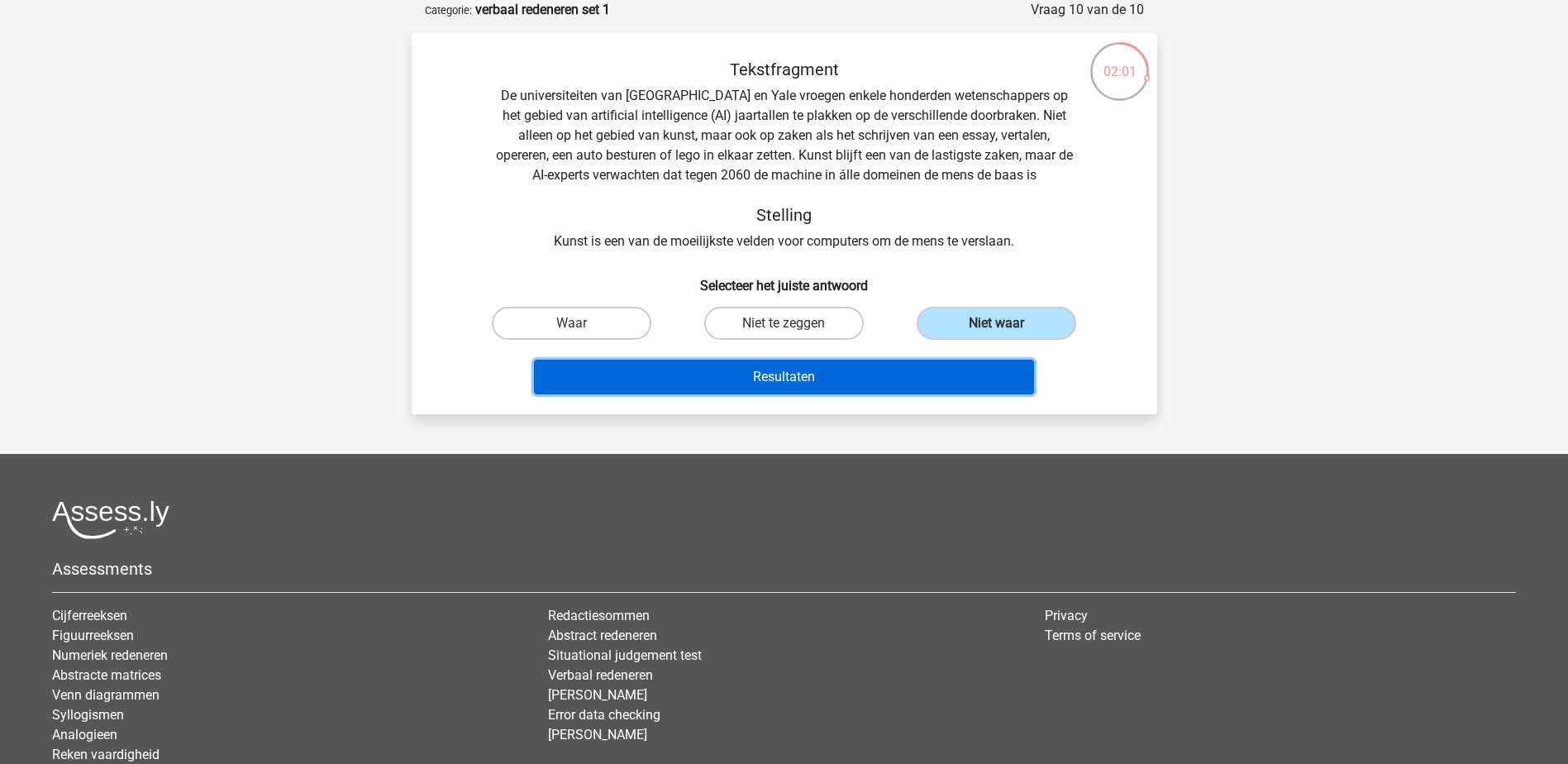
click at [814, 378] on button "Resultaten" at bounding box center [784, 377] width 500 height 35
